Goal: Find specific page/section: Find specific page/section

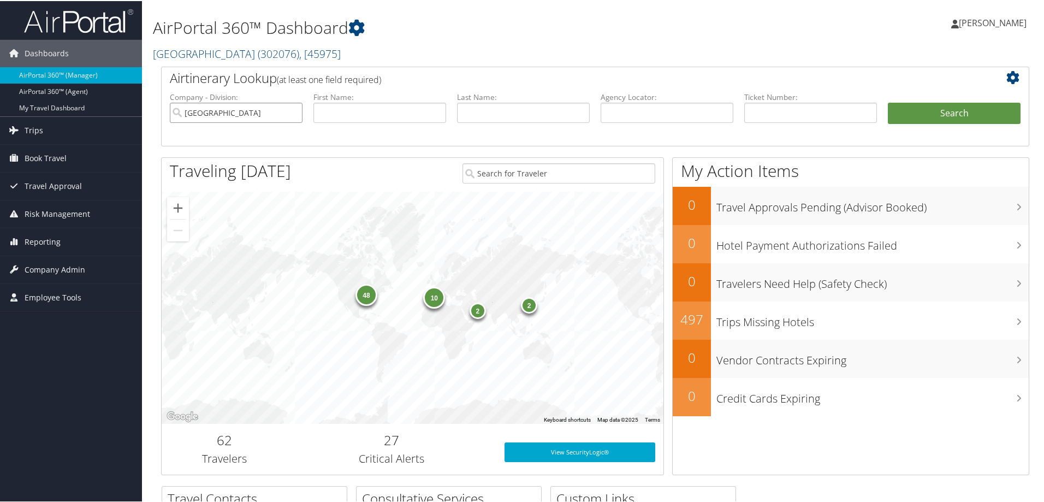
click at [292, 111] on input "[GEOGRAPHIC_DATA]" at bounding box center [236, 112] width 133 height 20
click at [232, 136] on div "[GEOGRAPHIC_DATA][US_STATE] (EMU) (301800)" at bounding box center [270, 132] width 197 height 11
type input "[GEOGRAPHIC_DATA][US_STATE] (EMU)"
click at [60, 264] on span "Company Admin" at bounding box center [55, 268] width 61 height 27
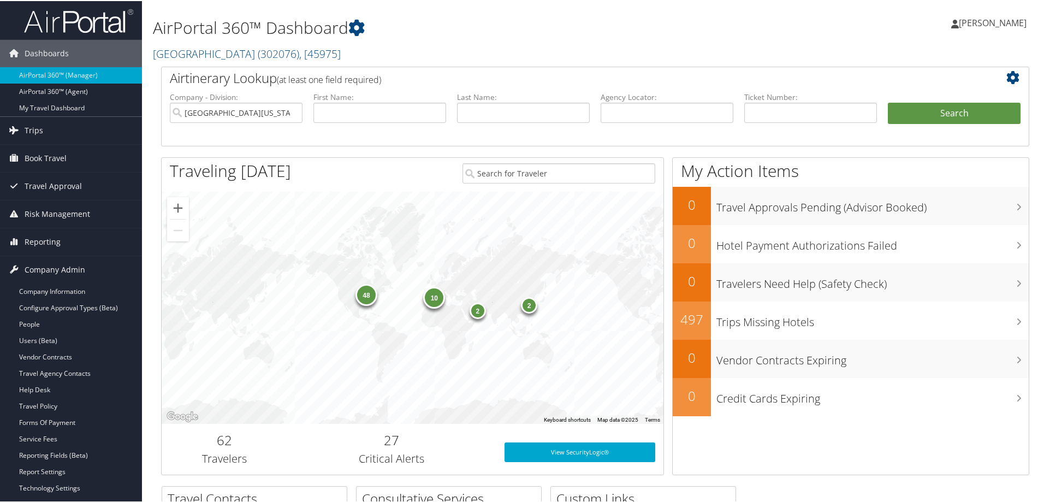
click at [0, 255] on link "Company Admin" at bounding box center [71, 268] width 142 height 27
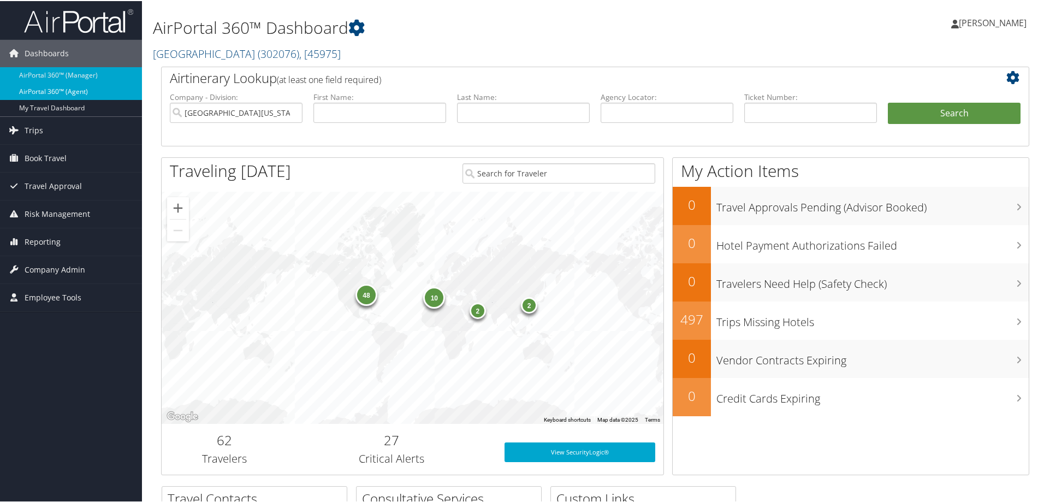
click at [56, 86] on link "AirPortal 360™ (Agent)" at bounding box center [71, 90] width 142 height 16
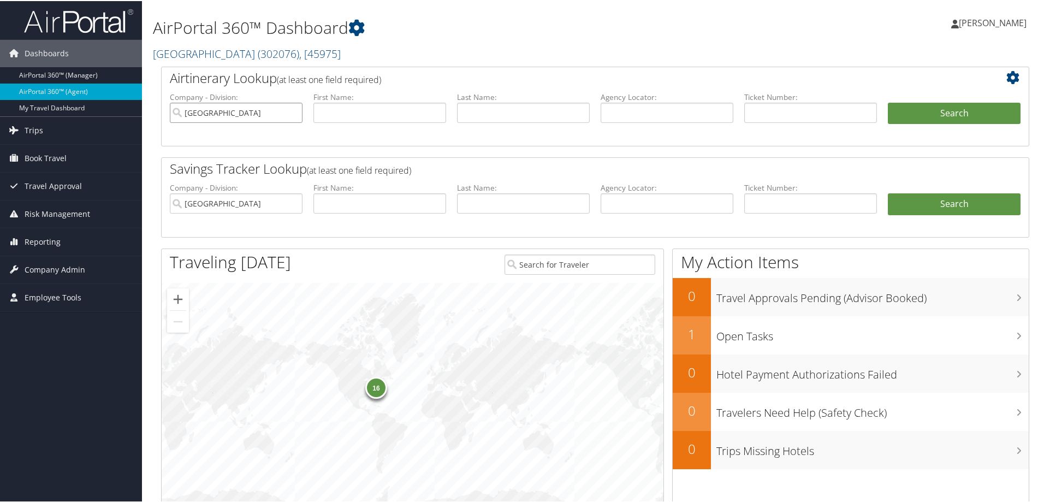
click at [294, 111] on input "[GEOGRAPHIC_DATA]" at bounding box center [236, 112] width 133 height 20
click at [234, 134] on div "[GEOGRAPHIC_DATA][US_STATE] (EMU) (301800)" at bounding box center [270, 132] width 197 height 11
type input "[GEOGRAPHIC_DATA][US_STATE] (EMU)"
click at [59, 269] on span "Company Admin" at bounding box center [55, 268] width 61 height 27
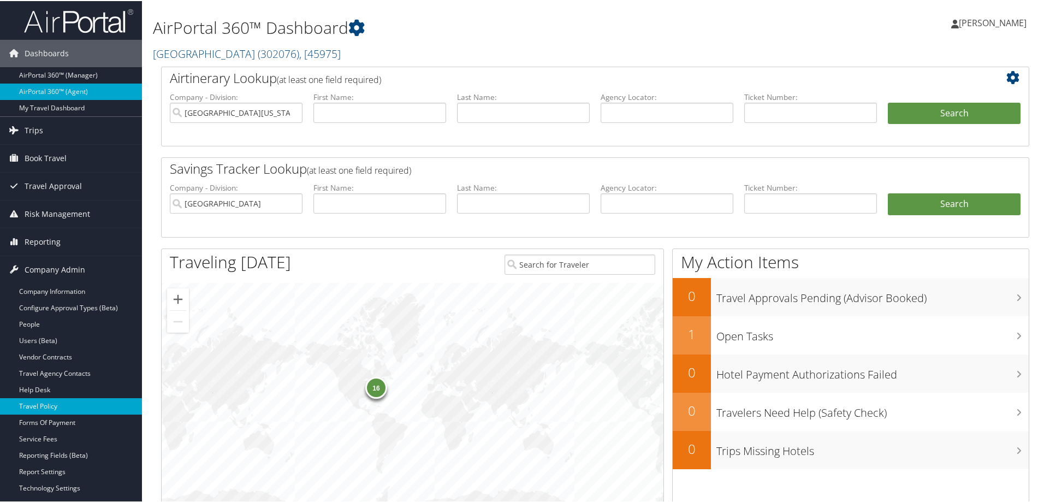
click at [49, 406] on link "Travel Policy" at bounding box center [71, 405] width 142 height 16
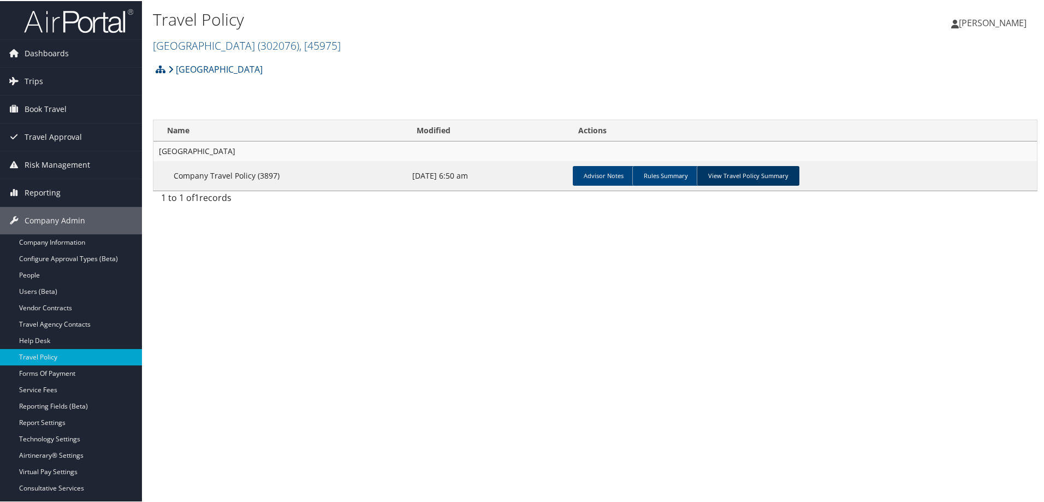
click at [755, 170] on link "View Travel Policy Summary" at bounding box center [748, 175] width 103 height 20
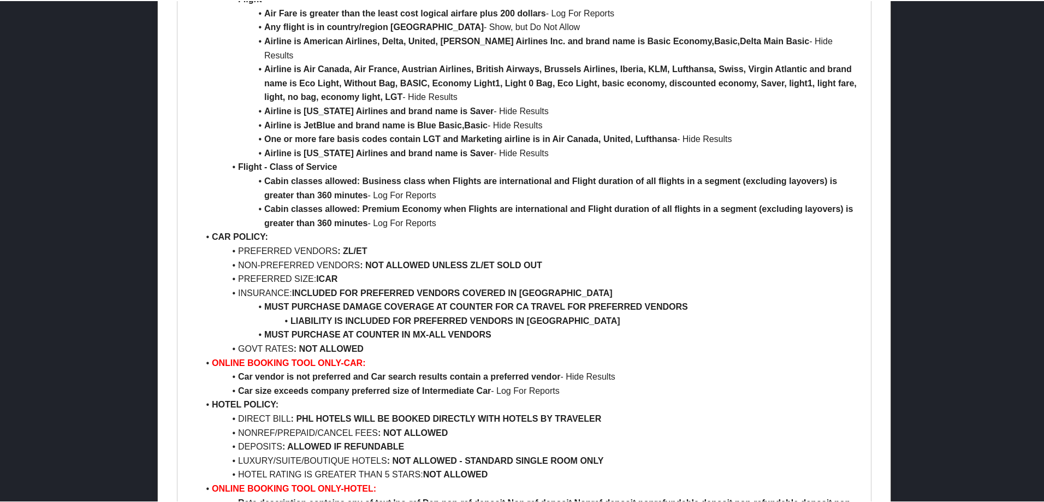
scroll to position [1912, 0]
